Goal: Task Accomplishment & Management: Manage account settings

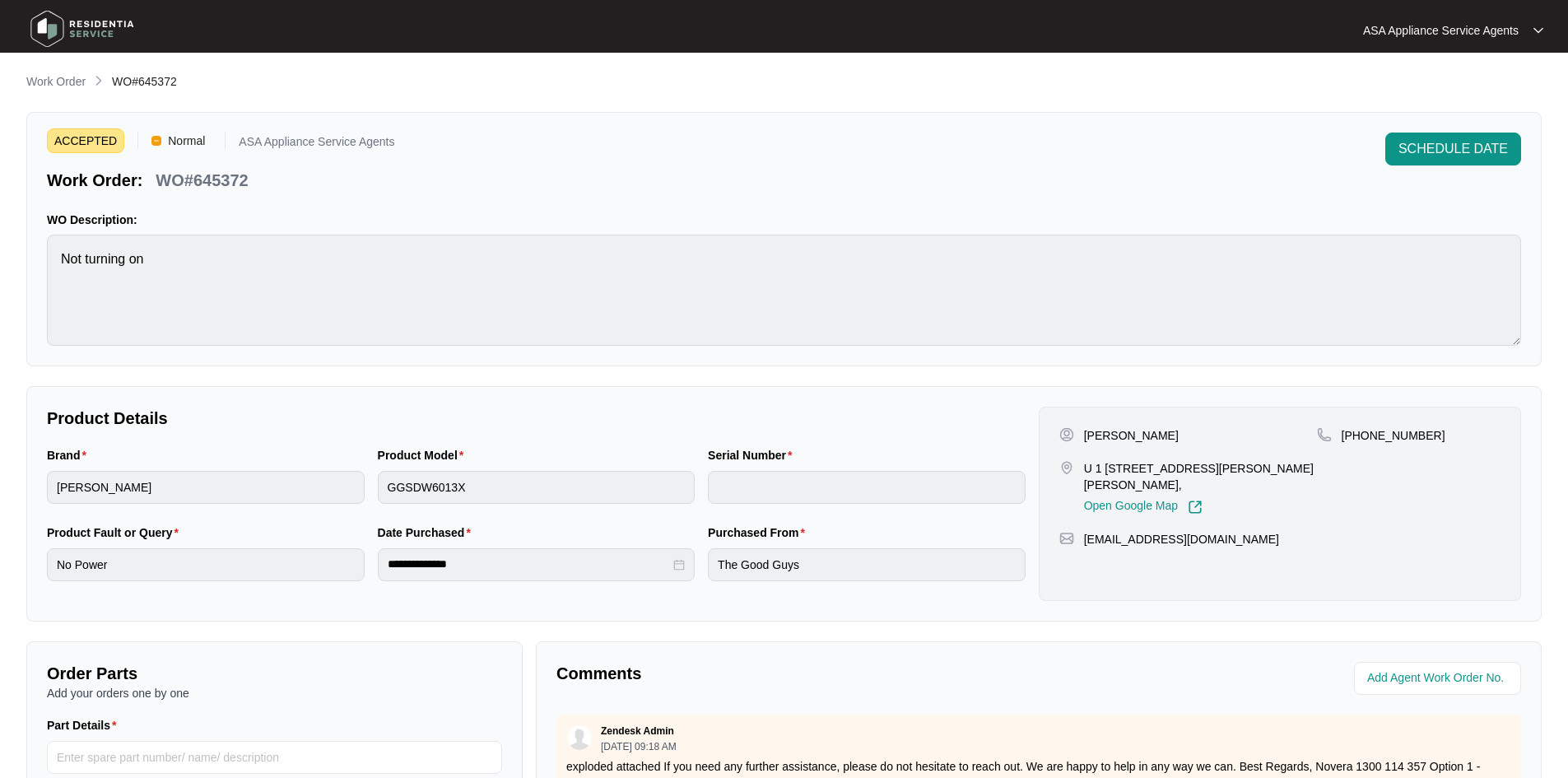
click at [78, 84] on p "Work Order" at bounding box center [56, 82] width 59 height 17
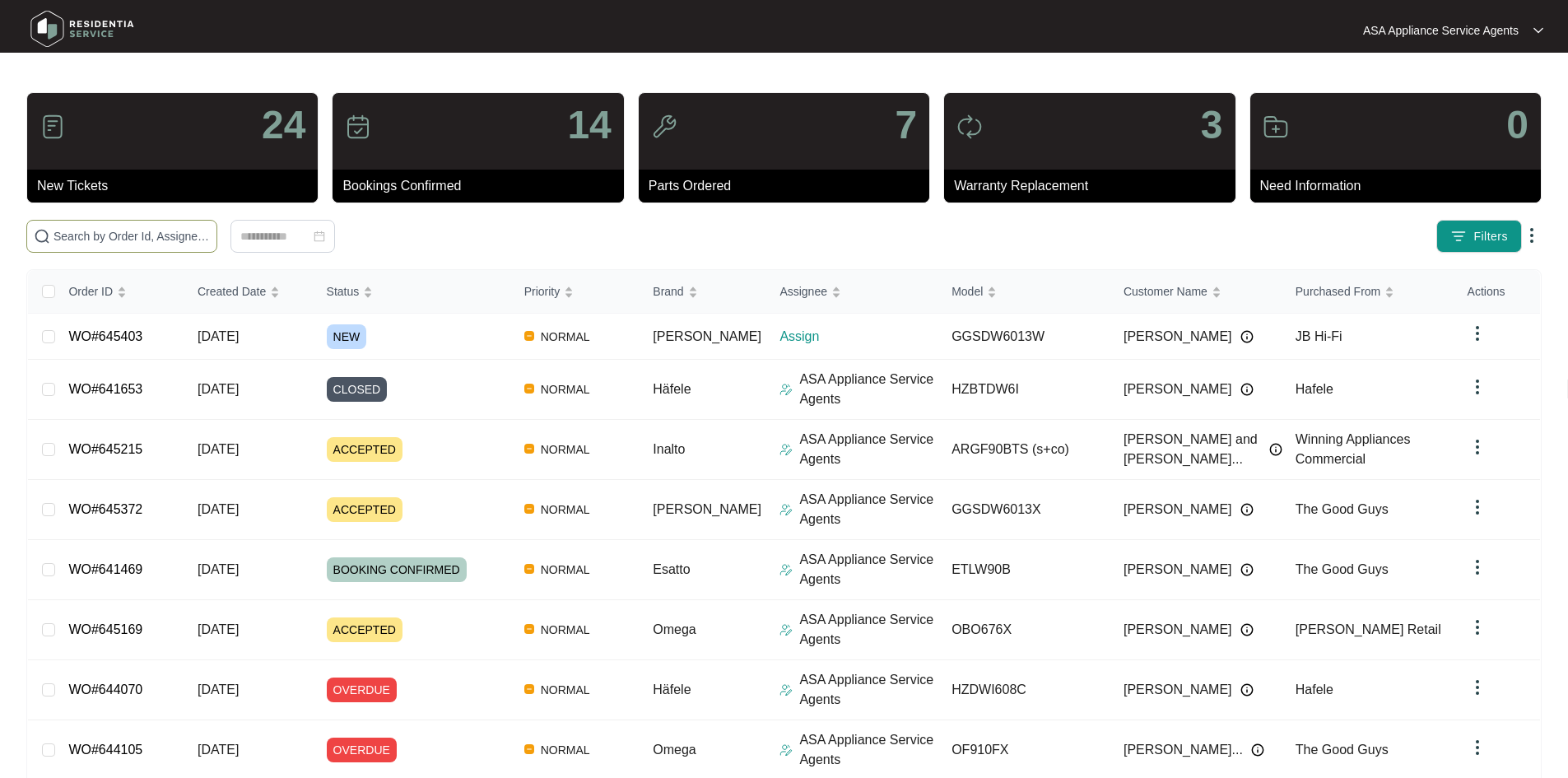
click at [140, 243] on input "text" at bounding box center [132, 235] width 156 height 18
paste input "645403"
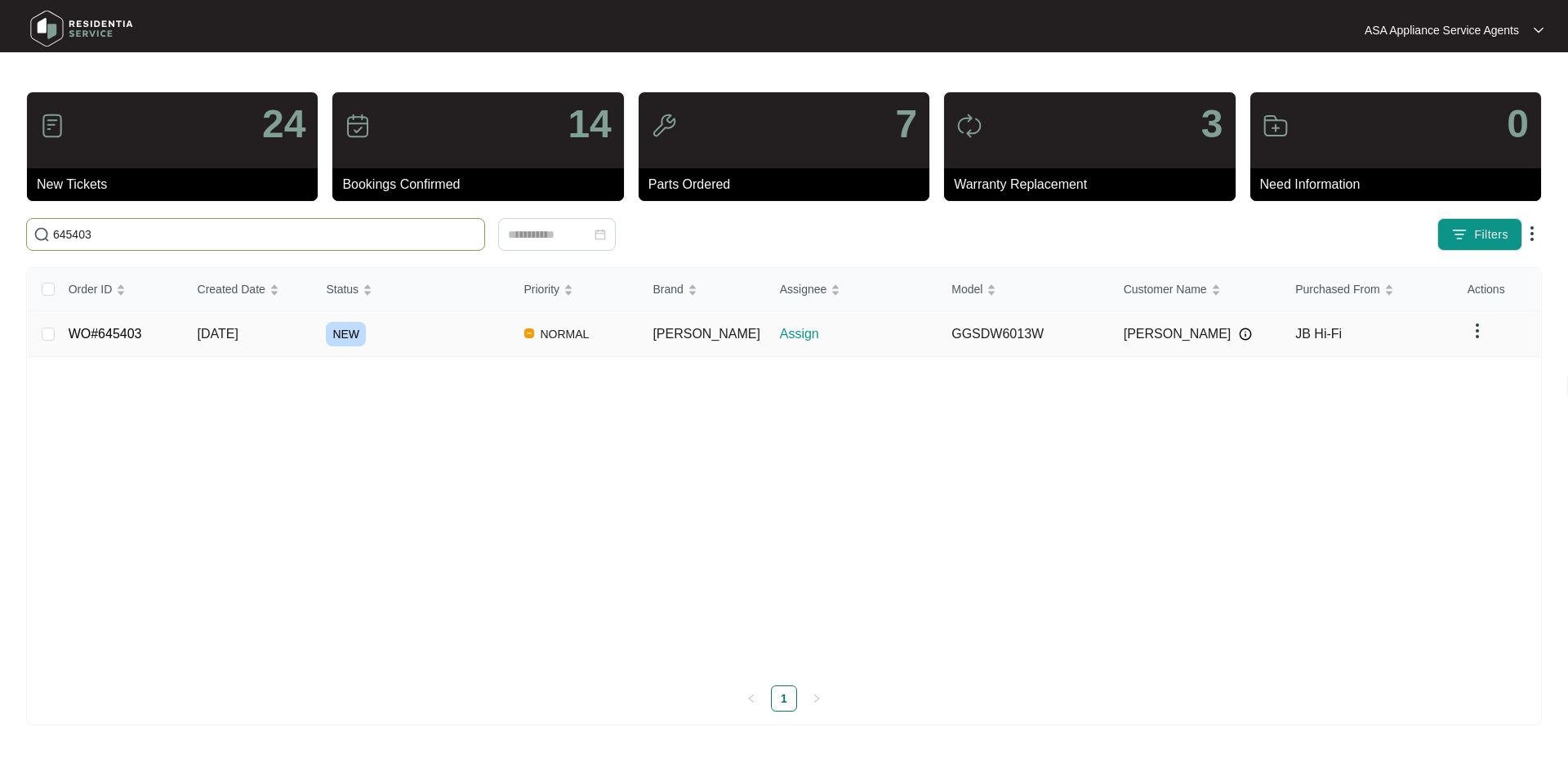
type input "645403"
click at [193, 326] on td "[DATE]" at bounding box center [249, 334] width 129 height 46
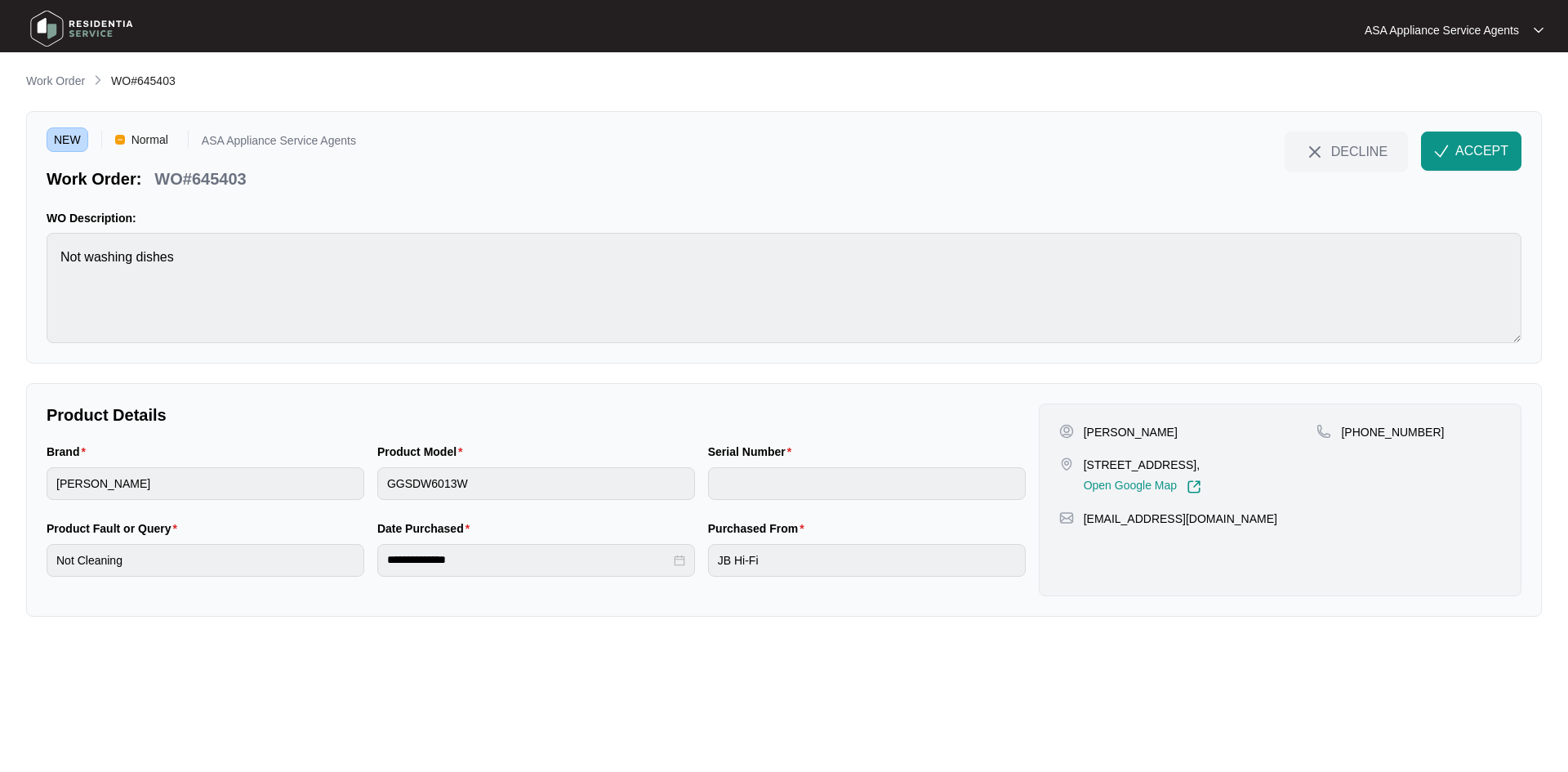
click at [1172, 442] on div "[PERSON_NAME] [STREET_ADDRESS], Open Google Map" at bounding box center [1189, 459] width 258 height 70
click at [1142, 434] on p "[PERSON_NAME]" at bounding box center [1131, 433] width 94 height 17
copy p "[PERSON_NAME]"
click at [1109, 436] on p "[PERSON_NAME]" at bounding box center [1131, 433] width 94 height 17
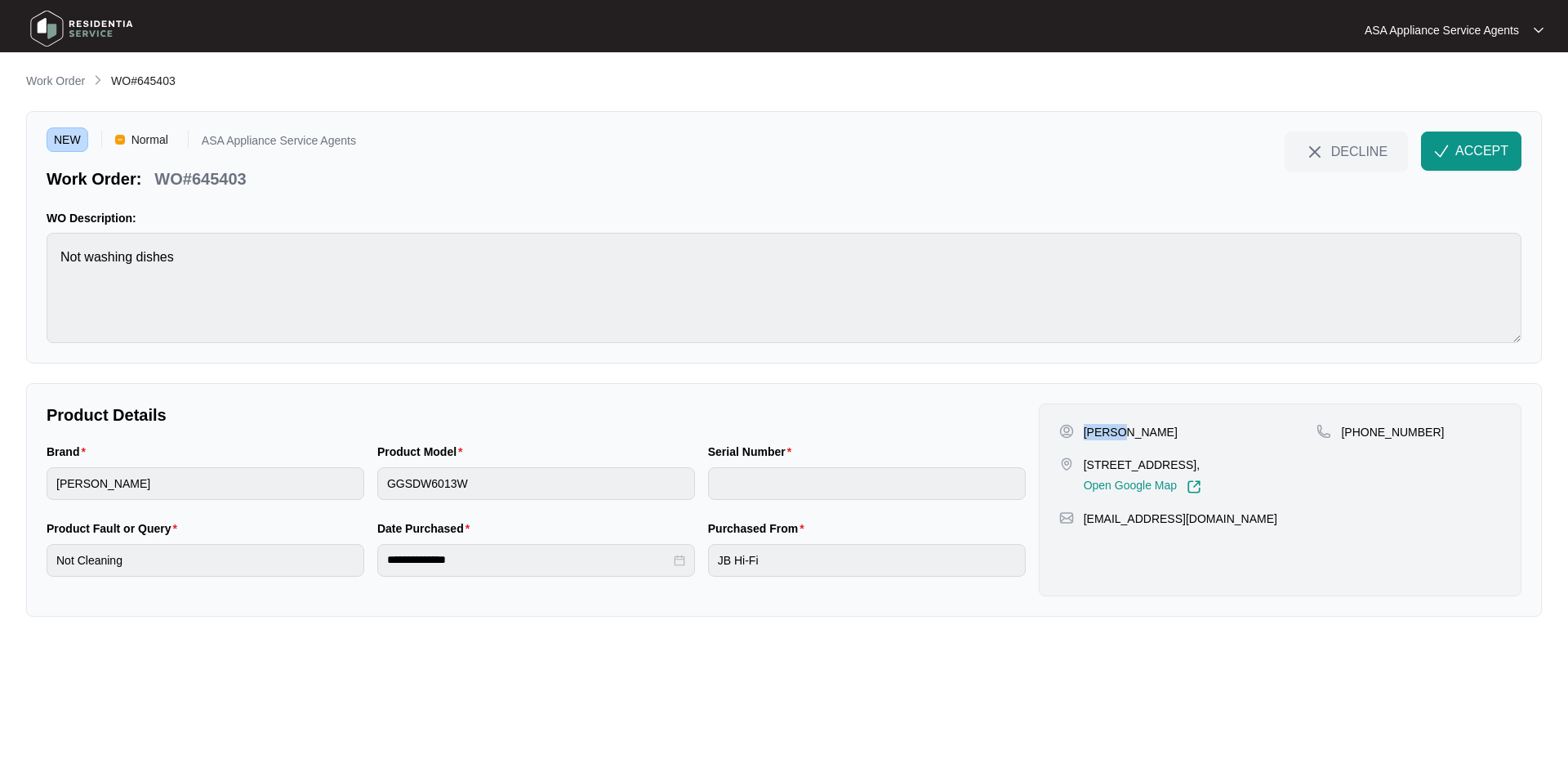
click at [1109, 436] on p "[PERSON_NAME]" at bounding box center [1131, 433] width 94 height 17
copy p "[PERSON_NAME]"
drag, startPoint x: 1155, startPoint y: 467, endPoint x: 1080, endPoint y: 462, distance: 75.2
click at [1080, 462] on div "[STREET_ADDRESS], Open Google Map" at bounding box center [1189, 475] width 258 height 38
copy p "[STREET_ADDRESS]"
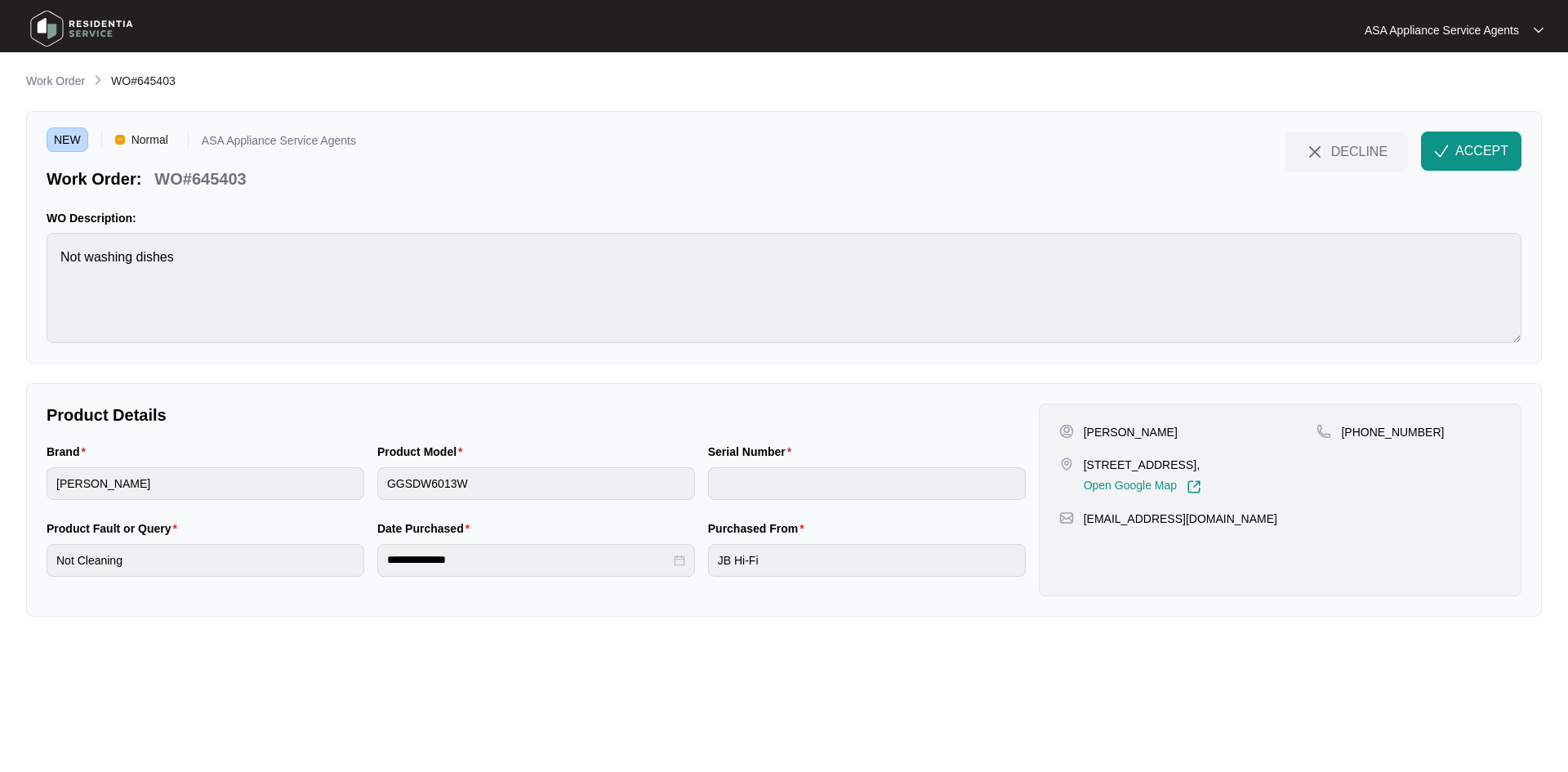
click at [1193, 463] on p "[STREET_ADDRESS]," at bounding box center [1143, 465] width 118 height 17
copy p "Madeley"
click at [1204, 522] on div "[EMAIL_ADDRESS][DOMAIN_NAME]" at bounding box center [1280, 519] width 442 height 17
drag, startPoint x: 1203, startPoint y: 513, endPoint x: 1085, endPoint y: 519, distance: 118.2
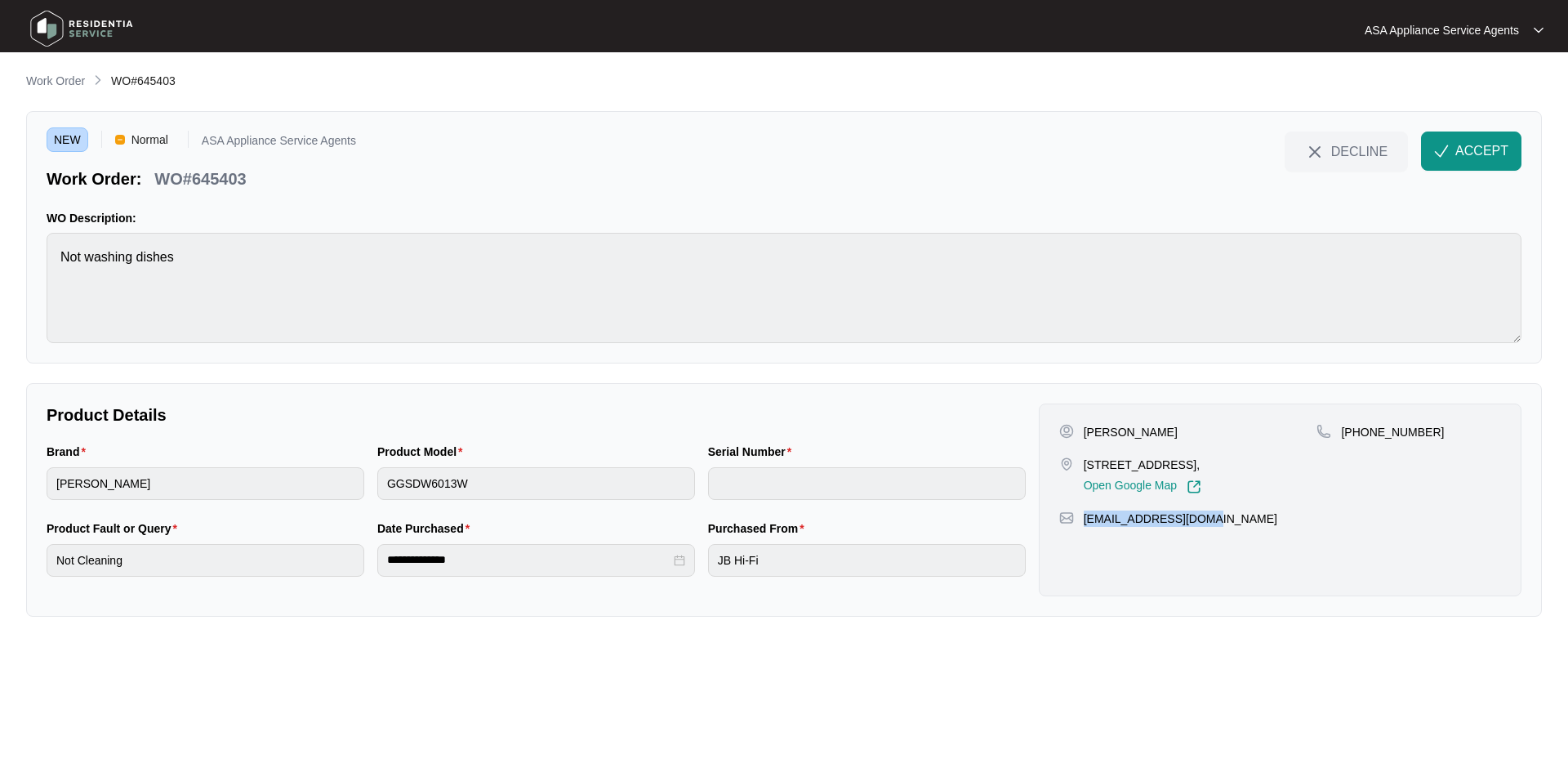
click at [1085, 519] on div "[EMAIL_ADDRESS][DOMAIN_NAME]" at bounding box center [1280, 519] width 442 height 17
copy p "[EMAIL_ADDRESS][DOMAIN_NAME]"
drag, startPoint x: 1360, startPoint y: 434, endPoint x: 1445, endPoint y: 427, distance: 85.3
click at [1445, 427] on div "[PHONE_NUMBER]" at bounding box center [1409, 433] width 184 height 17
copy p "436006486"
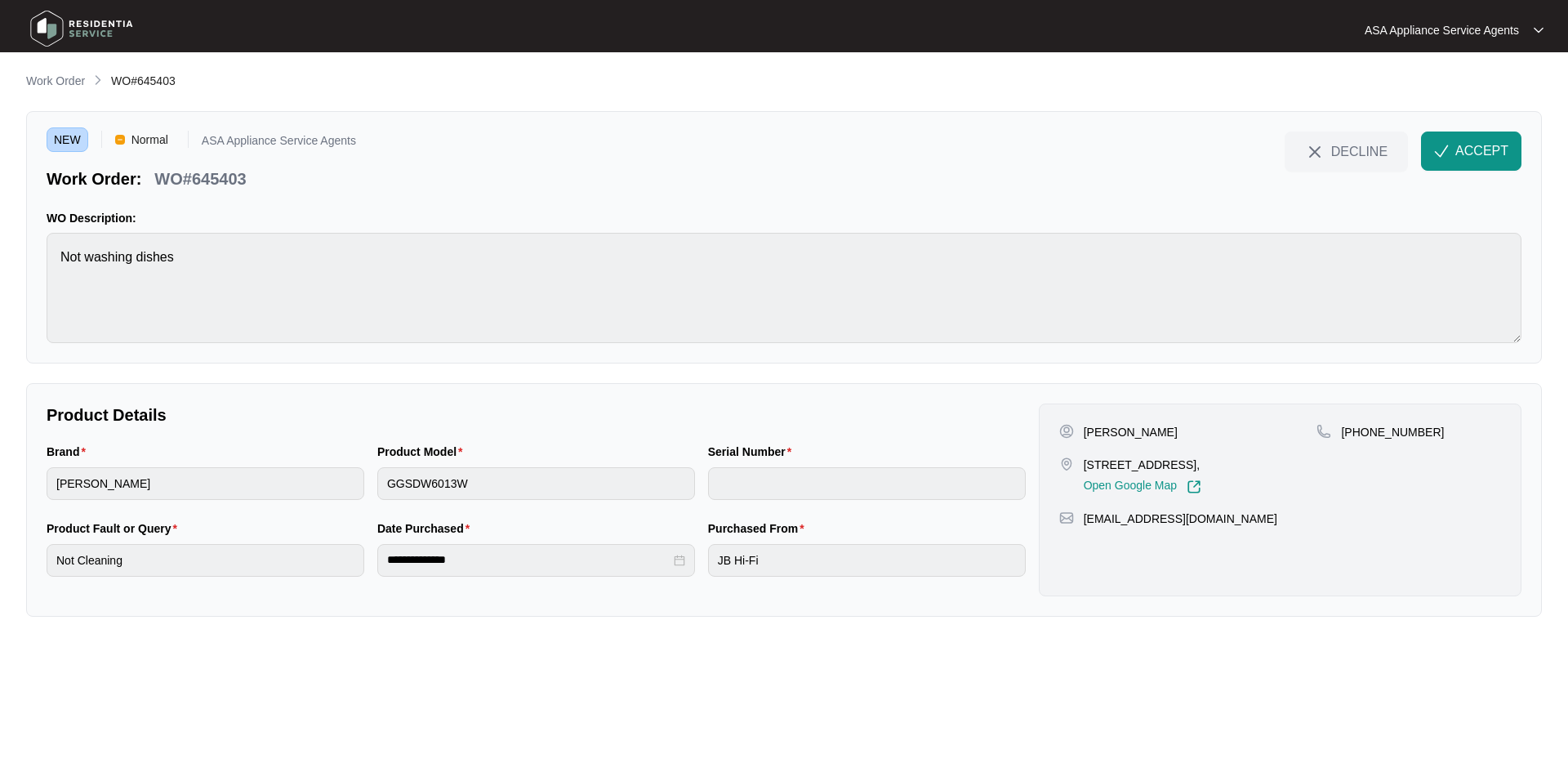
click at [0, 260] on html "**********" at bounding box center [784, 386] width 1568 height 772
click at [289, 505] on div "Brand [PERSON_NAME] Product Model GGSDW6013W Serial Number" at bounding box center [536, 481] width 992 height 77
drag, startPoint x: 241, startPoint y: 175, endPoint x: 142, endPoint y: 176, distance: 99.0
click at [142, 176] on div "Work Order: WO#645403" at bounding box center [146, 175] width 213 height 29
drag, startPoint x: 251, startPoint y: 177, endPoint x: 158, endPoint y: 172, distance: 93.1
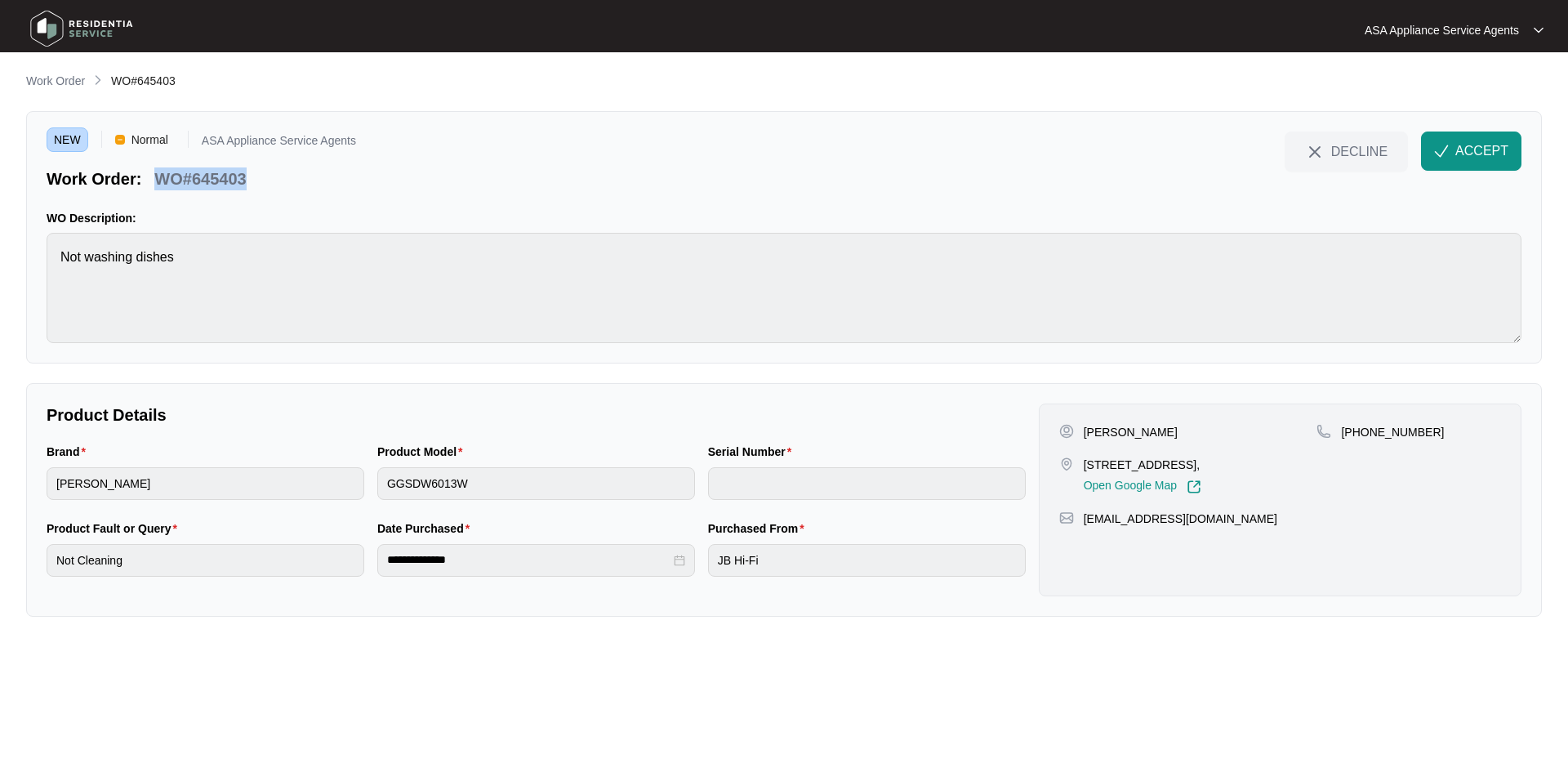
click at [158, 172] on div "WO#645403" at bounding box center [199, 175] width 104 height 29
copy p "WO#645403"
click at [1440, 166] on button "ACCEPT" at bounding box center [1471, 151] width 101 height 40
